Goal: Task Accomplishment & Management: Manage account settings

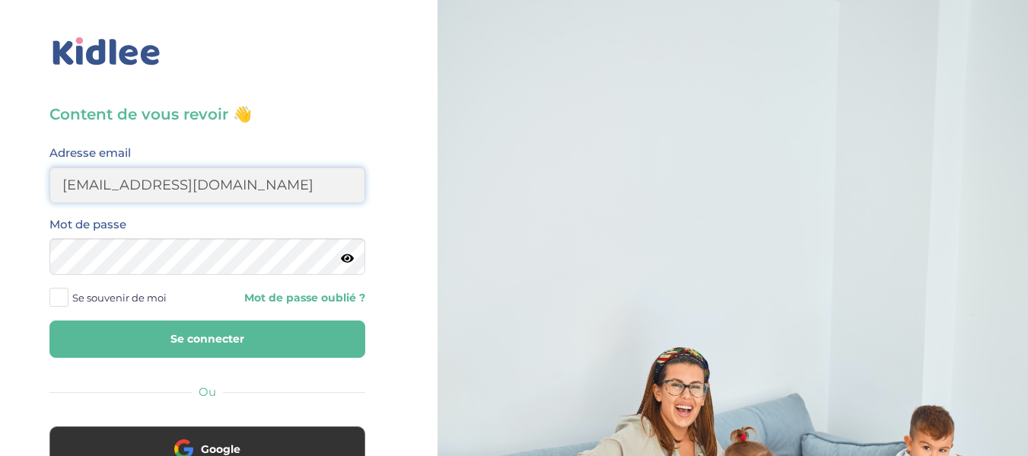
type input "[EMAIL_ADDRESS][DOMAIN_NAME]"
click at [49, 320] on button "Se connecter" at bounding box center [207, 338] width 316 height 37
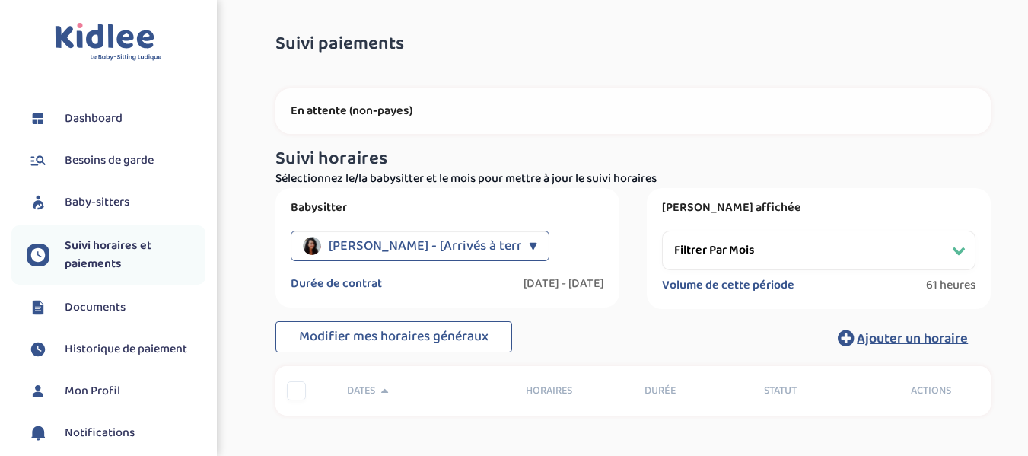
select select "septembre 2024"
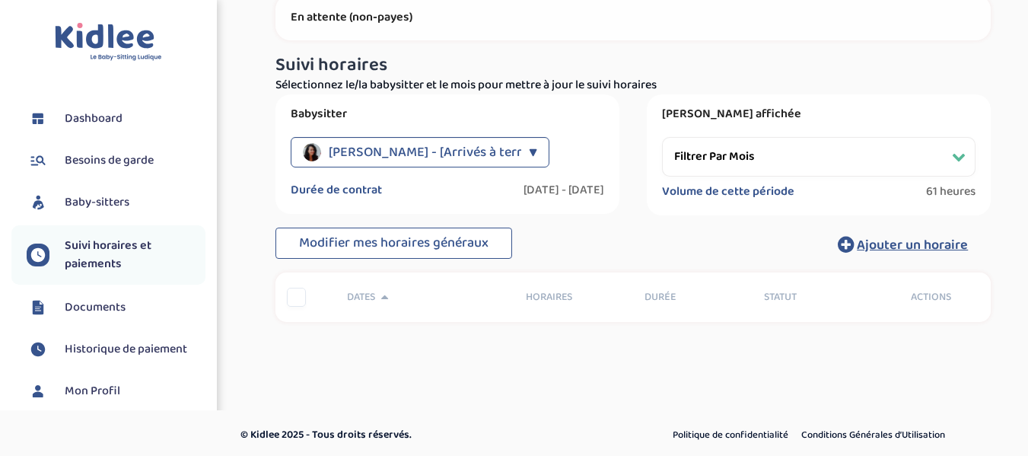
scroll to position [97, 0]
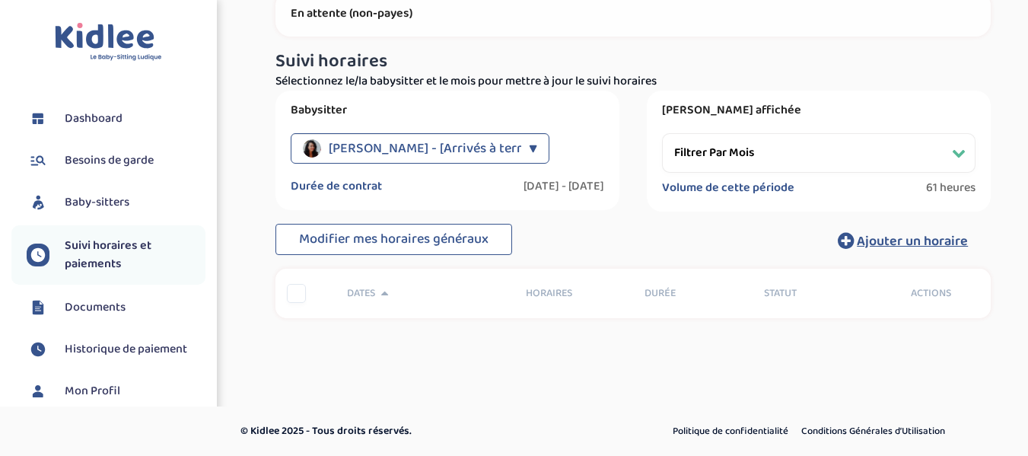
click at [108, 113] on span "Dashboard" at bounding box center [94, 119] width 58 height 18
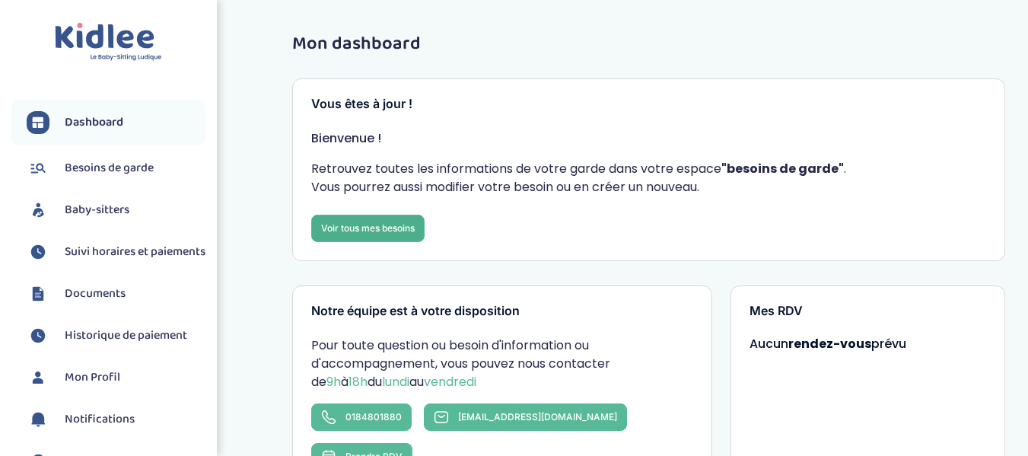
click at [401, 228] on link "Voir tous mes besoins" at bounding box center [367, 228] width 113 height 27
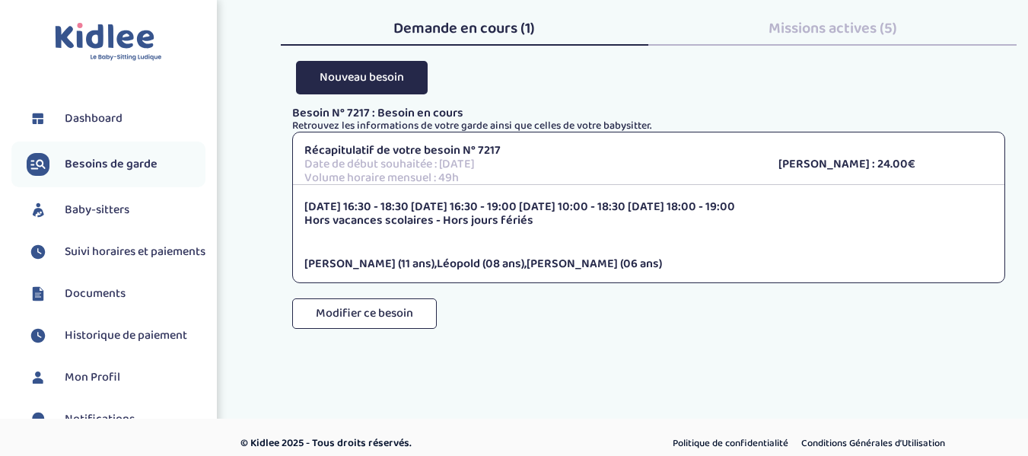
scroll to position [66, 0]
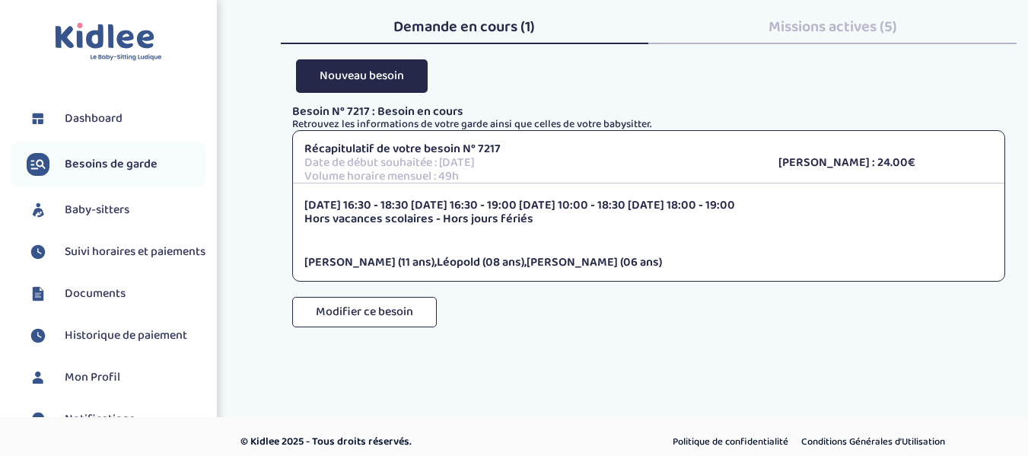
click at [591, 352] on div "Besoin N° 7217 : Besoin en cours Retrouvez les informations de votre garde ains…" at bounding box center [649, 231] width 714 height 253
click at [80, 114] on span "Dashboard" at bounding box center [94, 119] width 58 height 18
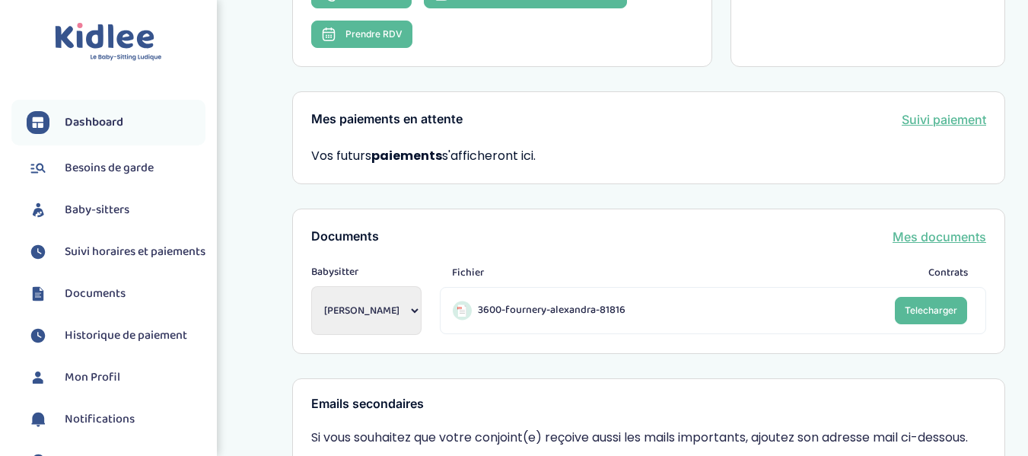
scroll to position [426, 0]
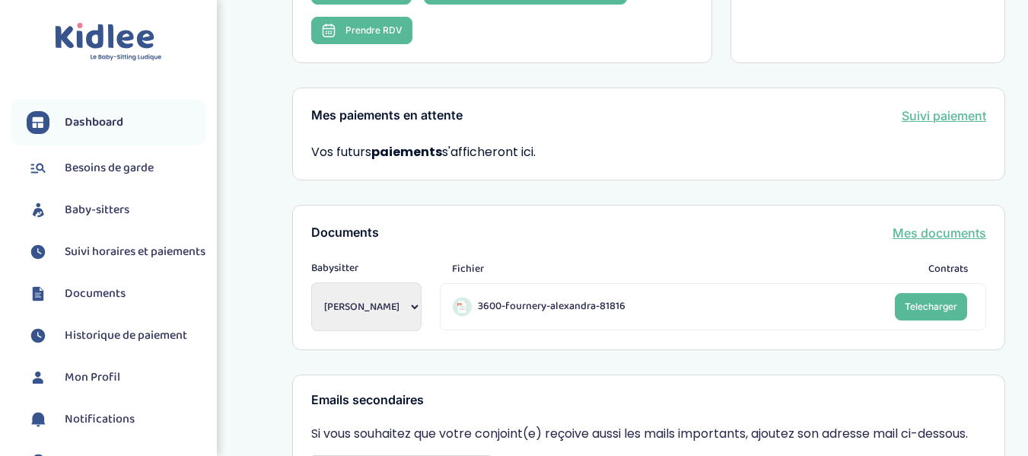
click at [140, 167] on span "Besoins de garde" at bounding box center [109, 168] width 89 height 18
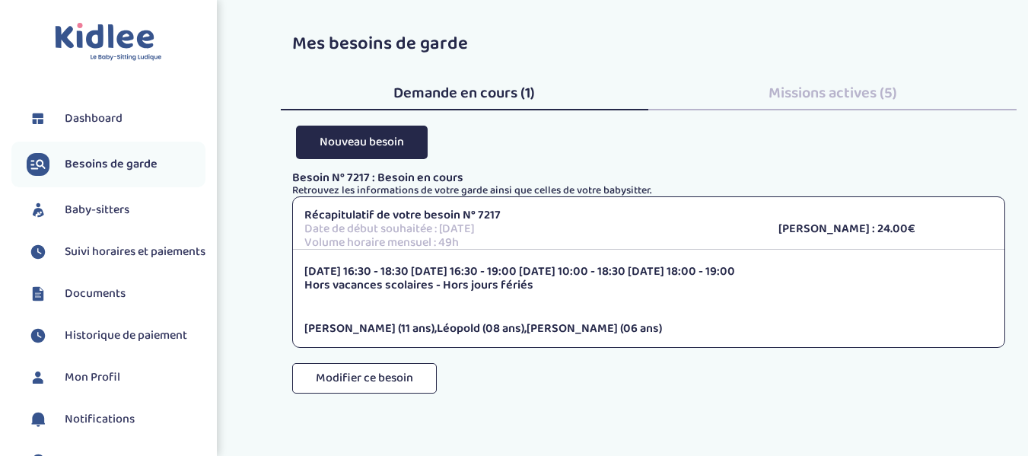
click at [797, 103] on span "Missions actives (5)" at bounding box center [832, 93] width 129 height 24
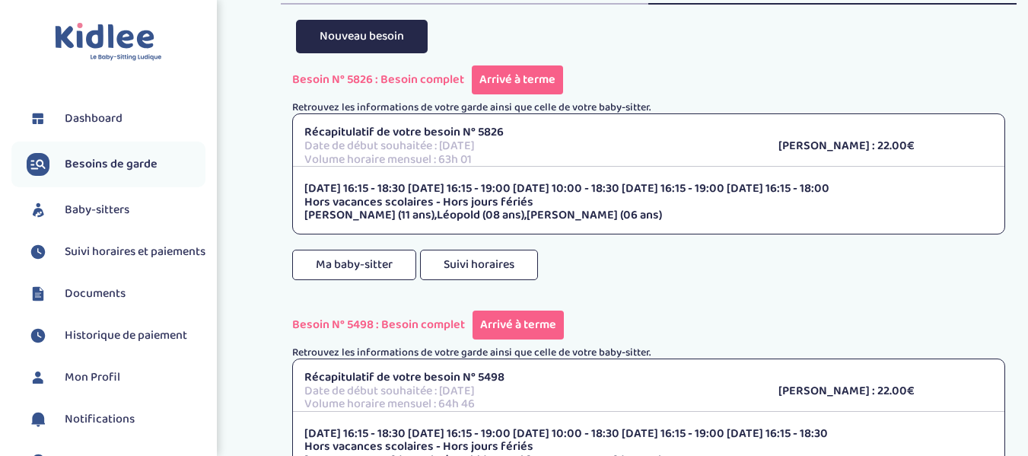
scroll to position [14, 0]
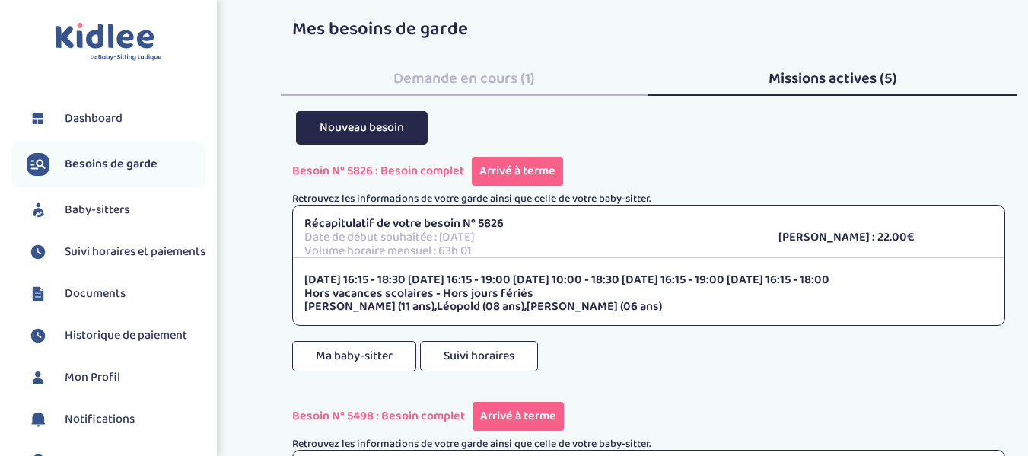
click at [89, 209] on span "Baby-sitters" at bounding box center [97, 210] width 65 height 18
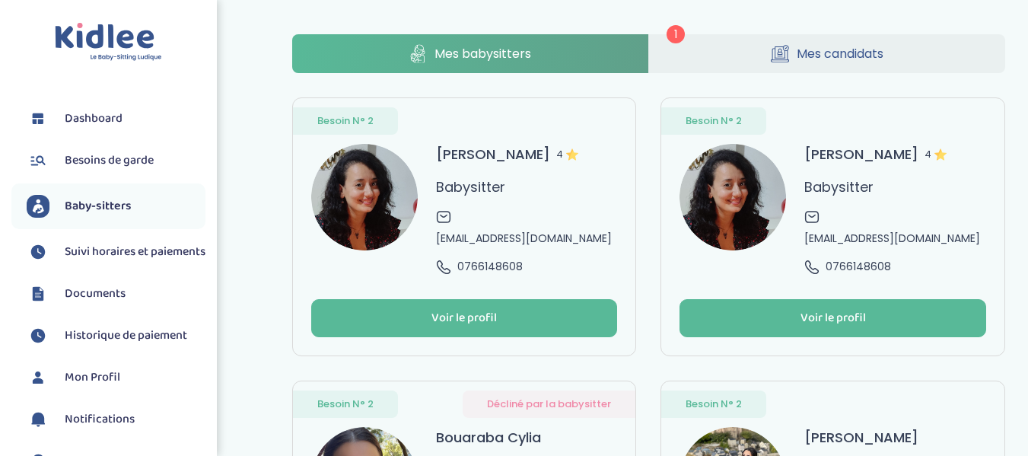
click at [852, 46] on span "Mes candidats" at bounding box center [839, 53] width 87 height 19
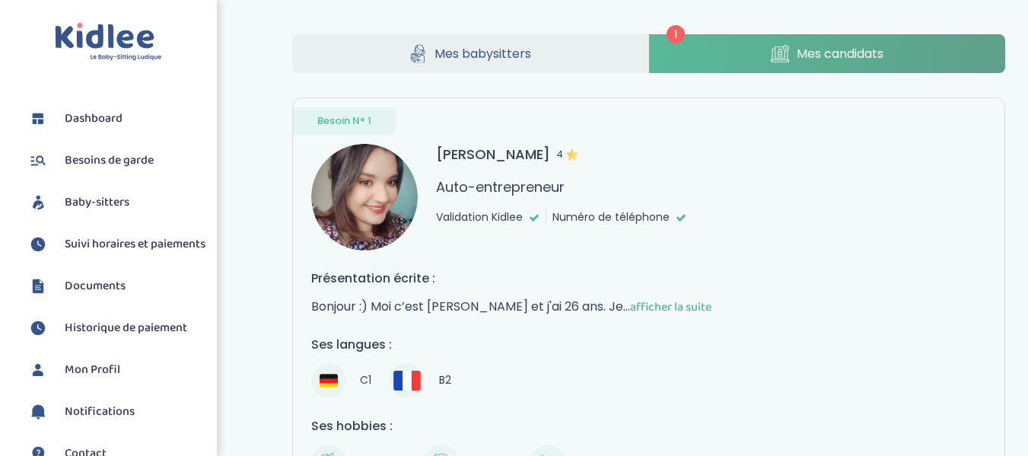
click at [97, 253] on span "Suivi horaires et paiements" at bounding box center [135, 244] width 141 height 18
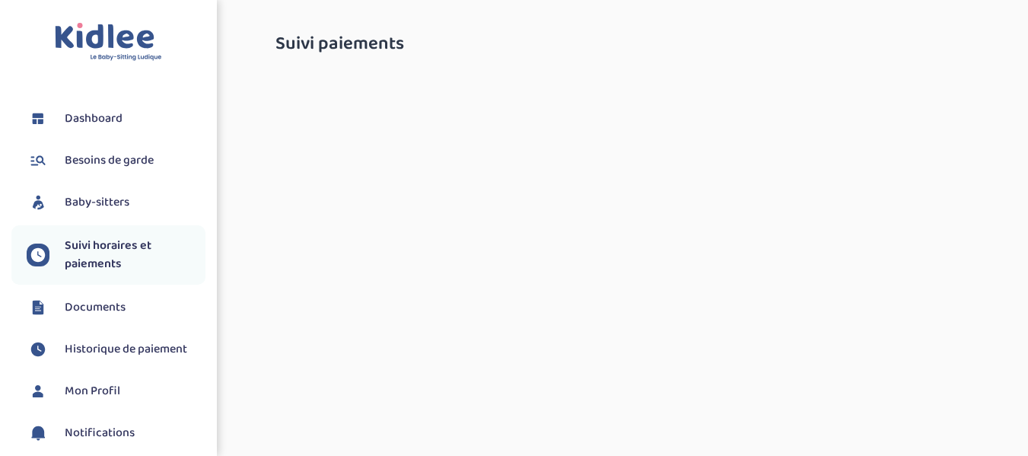
select select "septembre 2024"
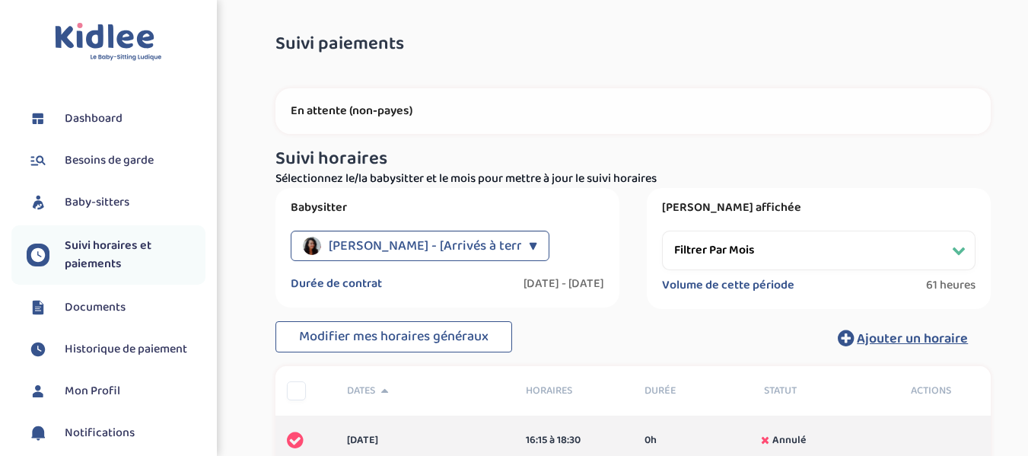
click at [101, 310] on span "Documents" at bounding box center [95, 307] width 61 height 18
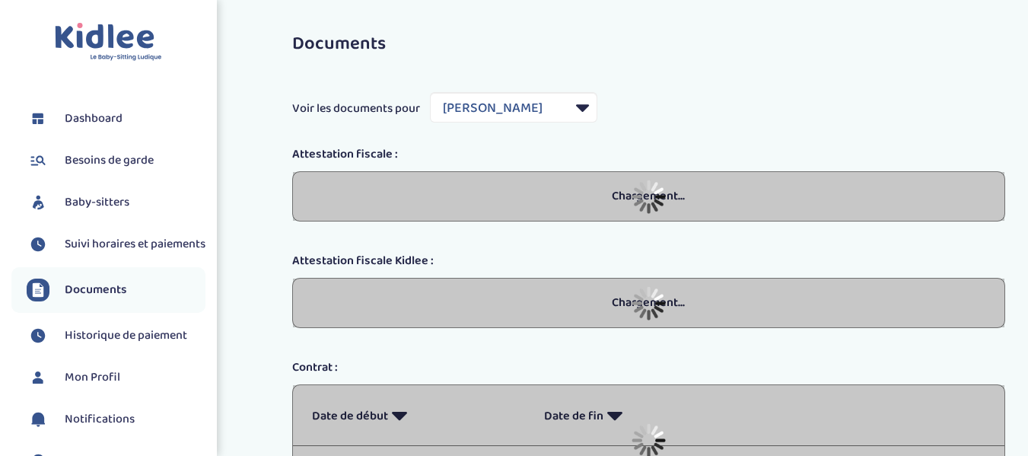
select select "15428"
select select "2022"
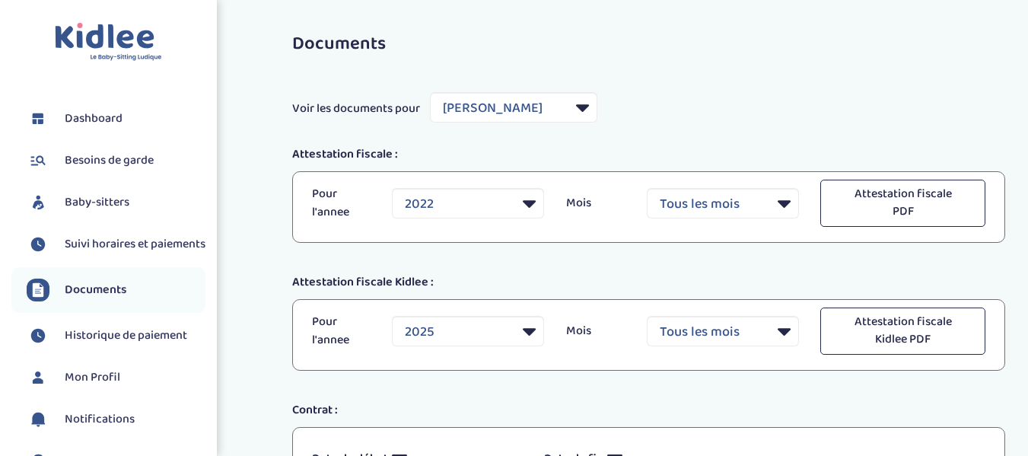
click at [99, 345] on span "Historique de paiement" at bounding box center [126, 335] width 122 height 18
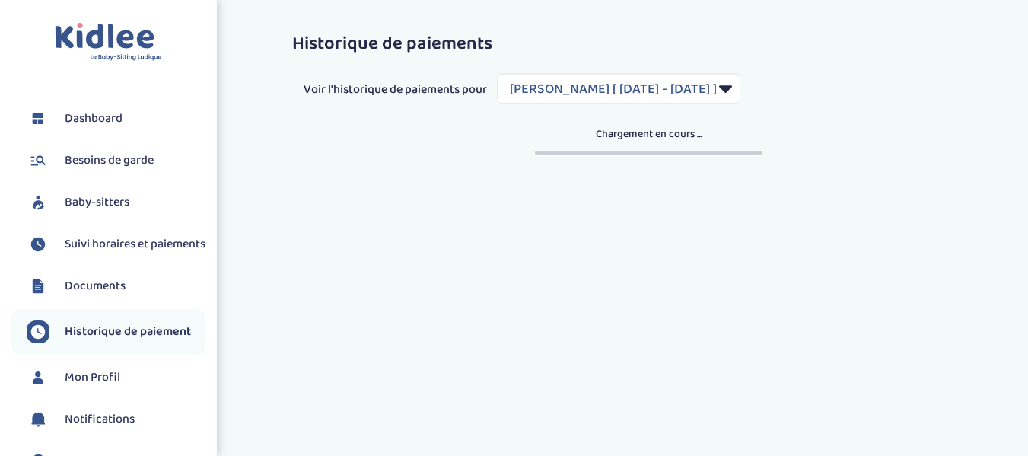
select select "833"
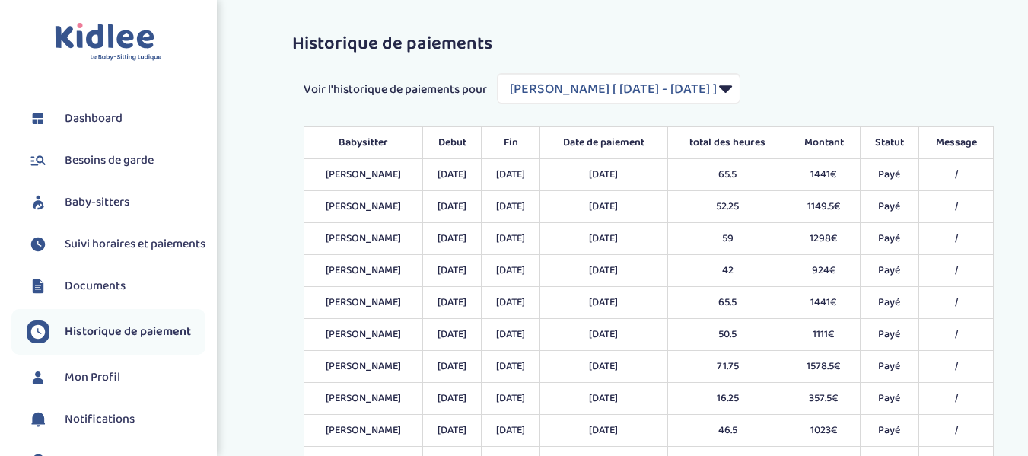
drag, startPoint x: 217, startPoint y: 269, endPoint x: 218, endPoint y: 340, distance: 71.5
click at [218, 340] on div "Historique de paiements Voir l'historique de paiements pour Filtrer par Contrat…" at bounding box center [514, 272] width 1051 height 522
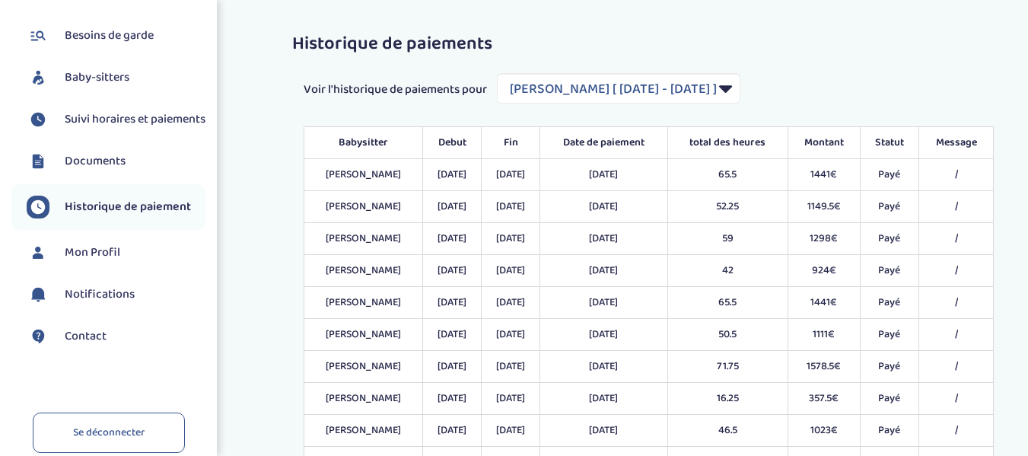
scroll to position [139, 0]
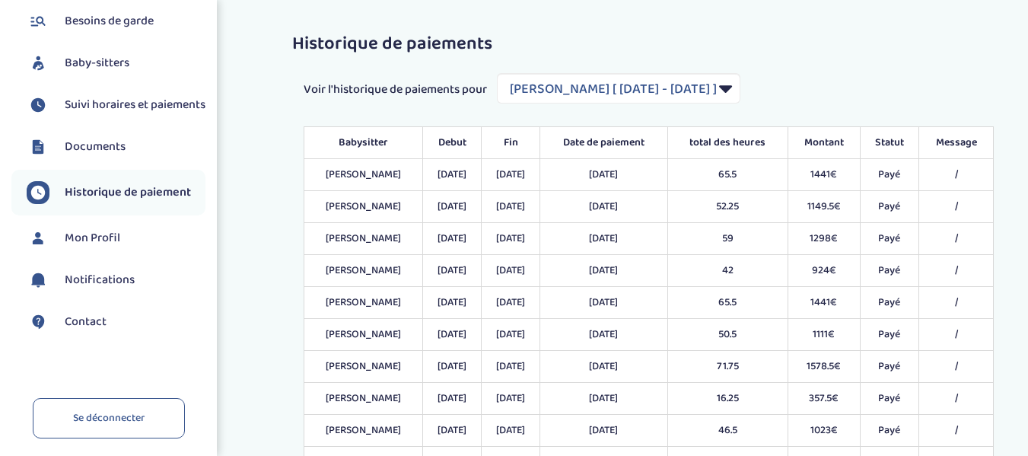
click at [91, 247] on span "Mon Profil" at bounding box center [93, 238] width 56 height 18
click at [90, 247] on span "Mon Profil" at bounding box center [93, 238] width 56 height 18
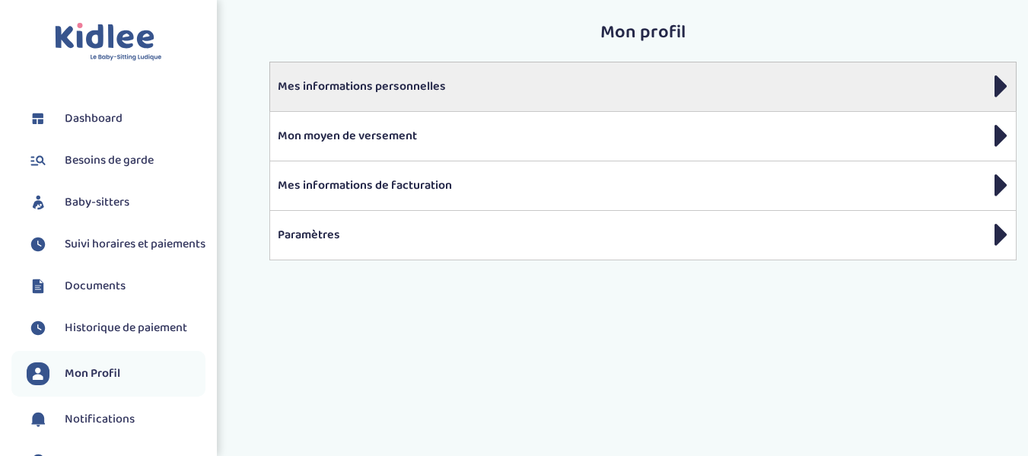
click at [725, 73] on div "Mes informations personnelles" at bounding box center [643, 86] width 748 height 49
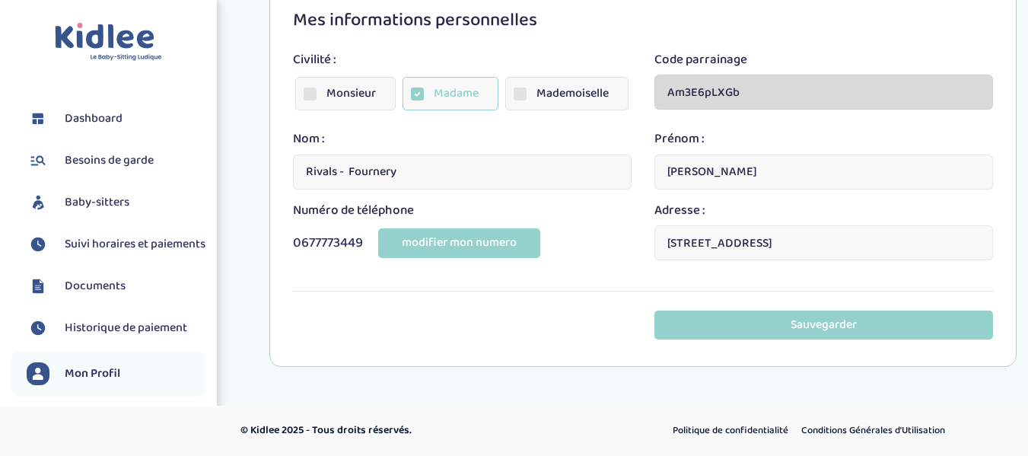
scroll to position [302, 0]
